Goal: Task Accomplishment & Management: Manage account settings

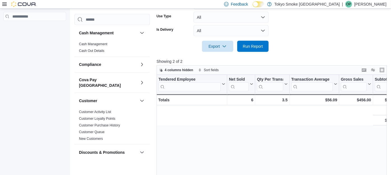
scroll to position [0, 254]
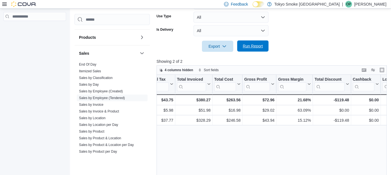
click at [257, 48] on span "Run Report" at bounding box center [253, 46] width 20 height 6
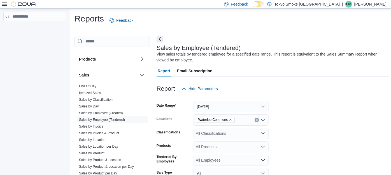
click at [374, 4] on p "[PERSON_NAME]" at bounding box center [370, 4] width 32 height 7
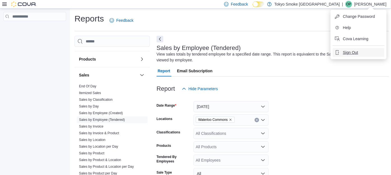
click at [349, 57] on button "Sign Out" at bounding box center [357, 52] width 51 height 9
